Goal: Use online tool/utility: Utilize a website feature to perform a specific function

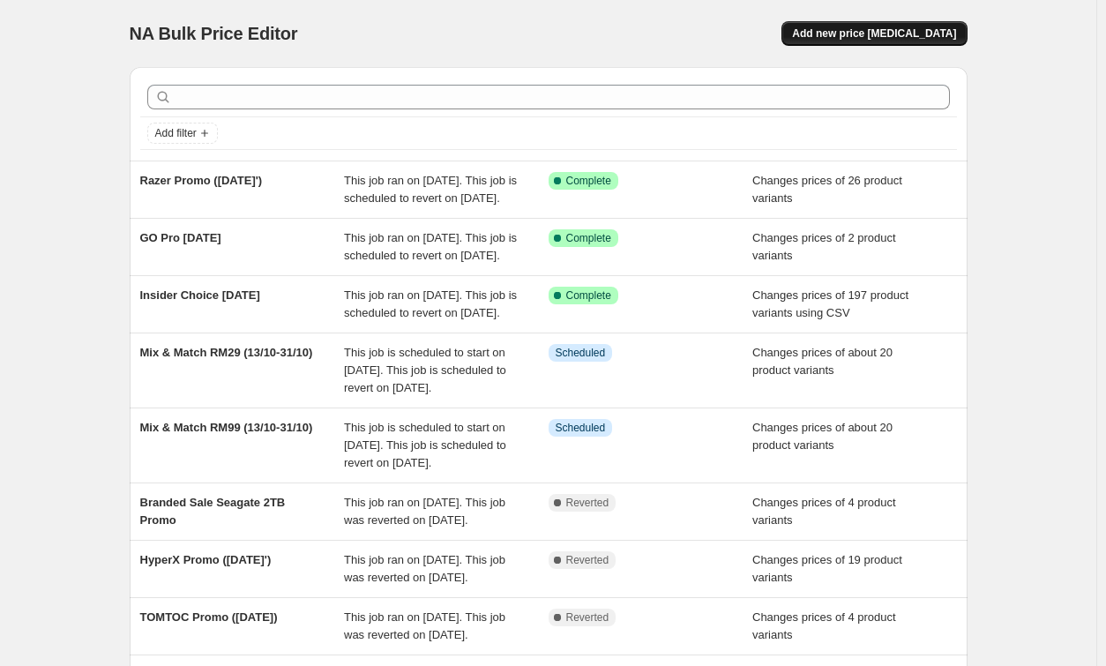
click at [885, 31] on span "Add new price change job" at bounding box center [874, 33] width 164 height 14
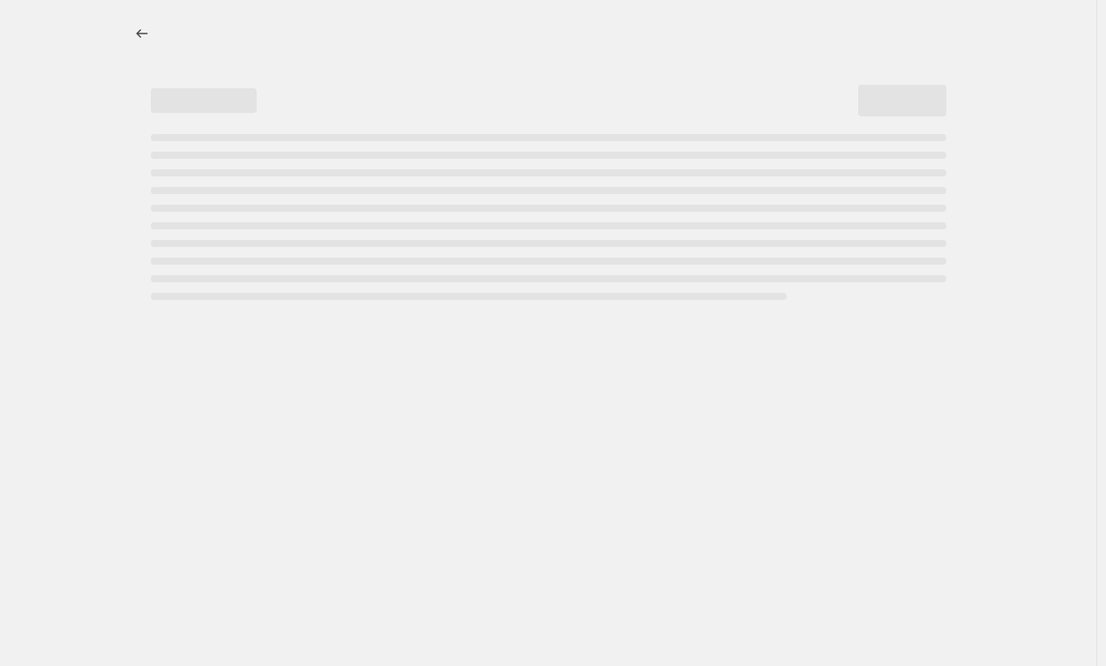
select select "percentage"
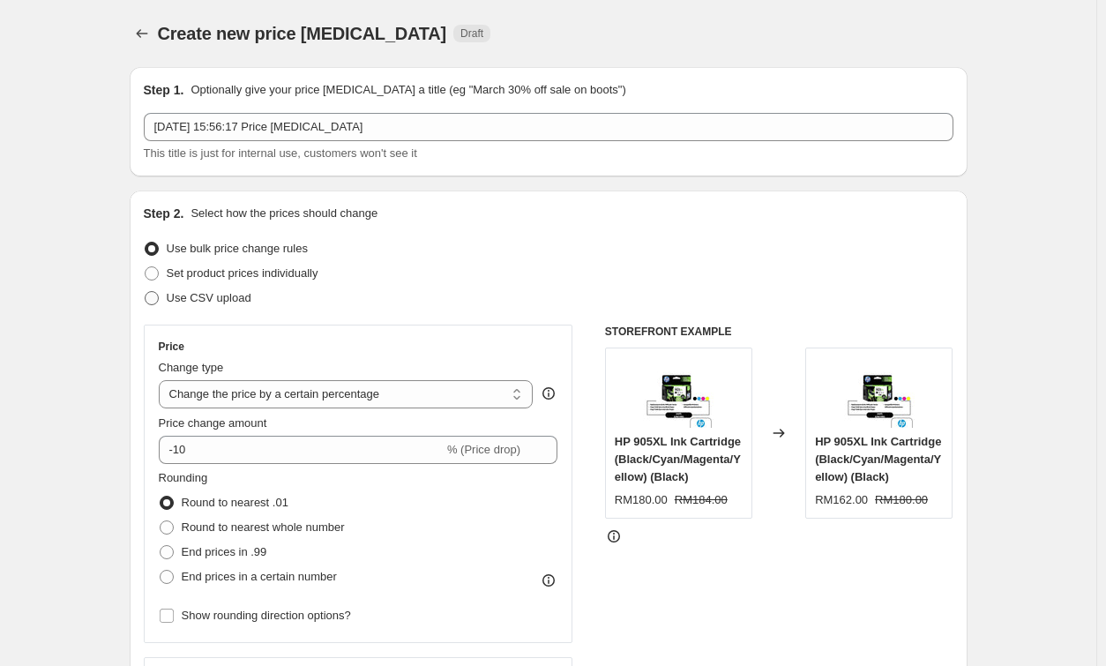
click at [208, 295] on span "Use CSV upload" at bounding box center [209, 297] width 85 height 13
click at [145, 292] on input "Use CSV upload" at bounding box center [145, 291] width 1 height 1
radio input "true"
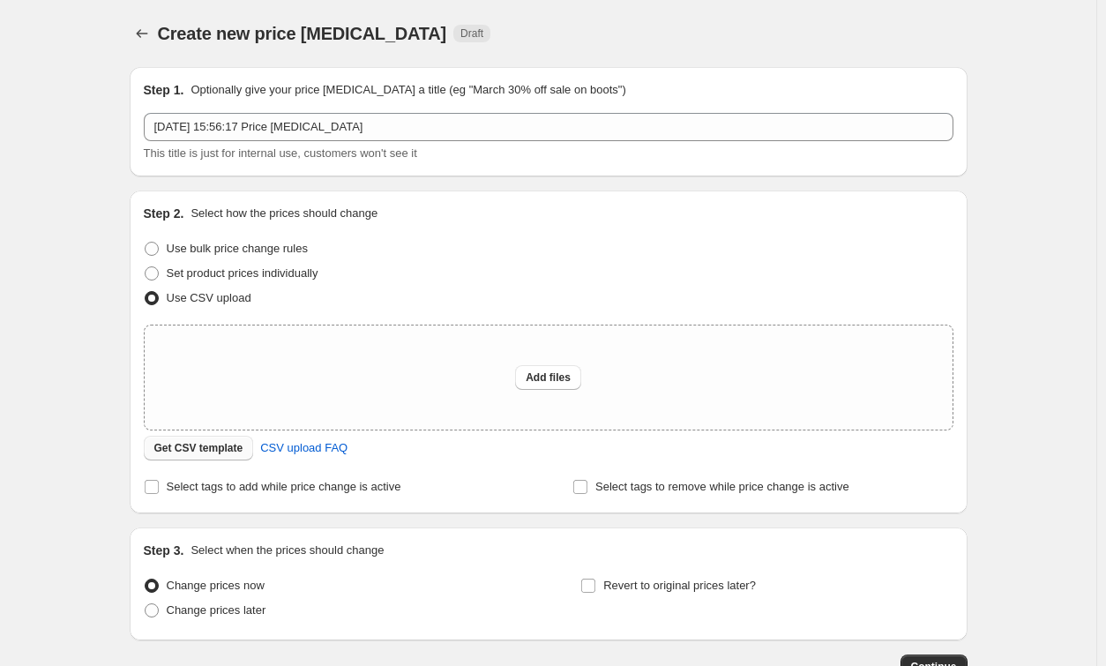
click at [220, 444] on span "Get CSV template" at bounding box center [198, 448] width 89 height 14
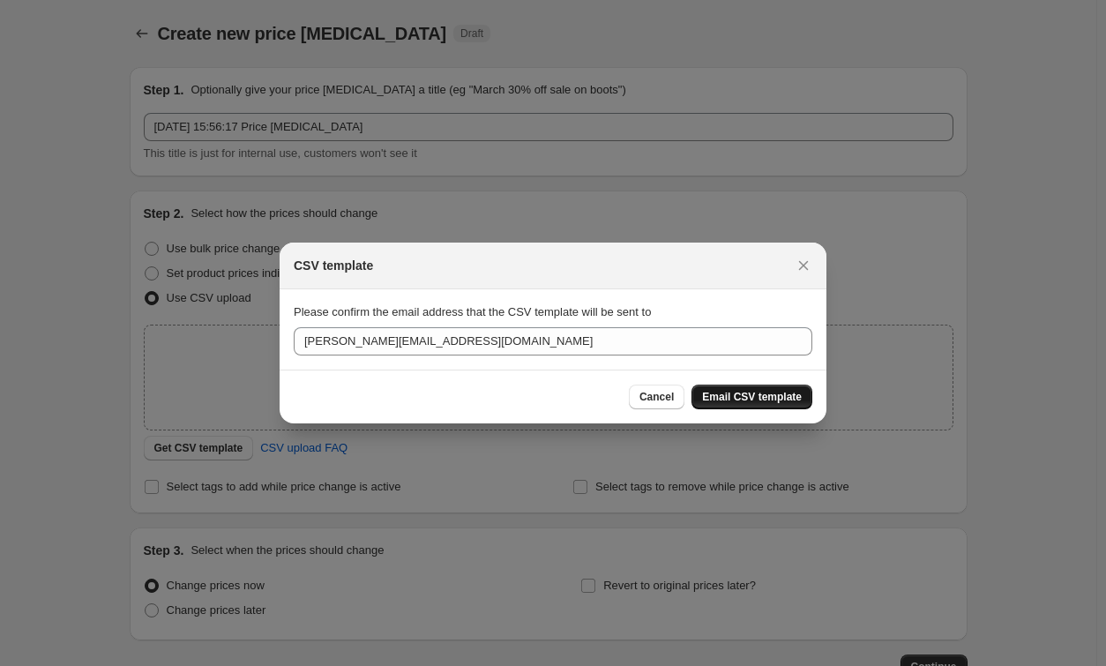
click at [749, 394] on span "Email CSV template" at bounding box center [752, 397] width 100 height 14
